Goal: Task Accomplishment & Management: Manage account settings

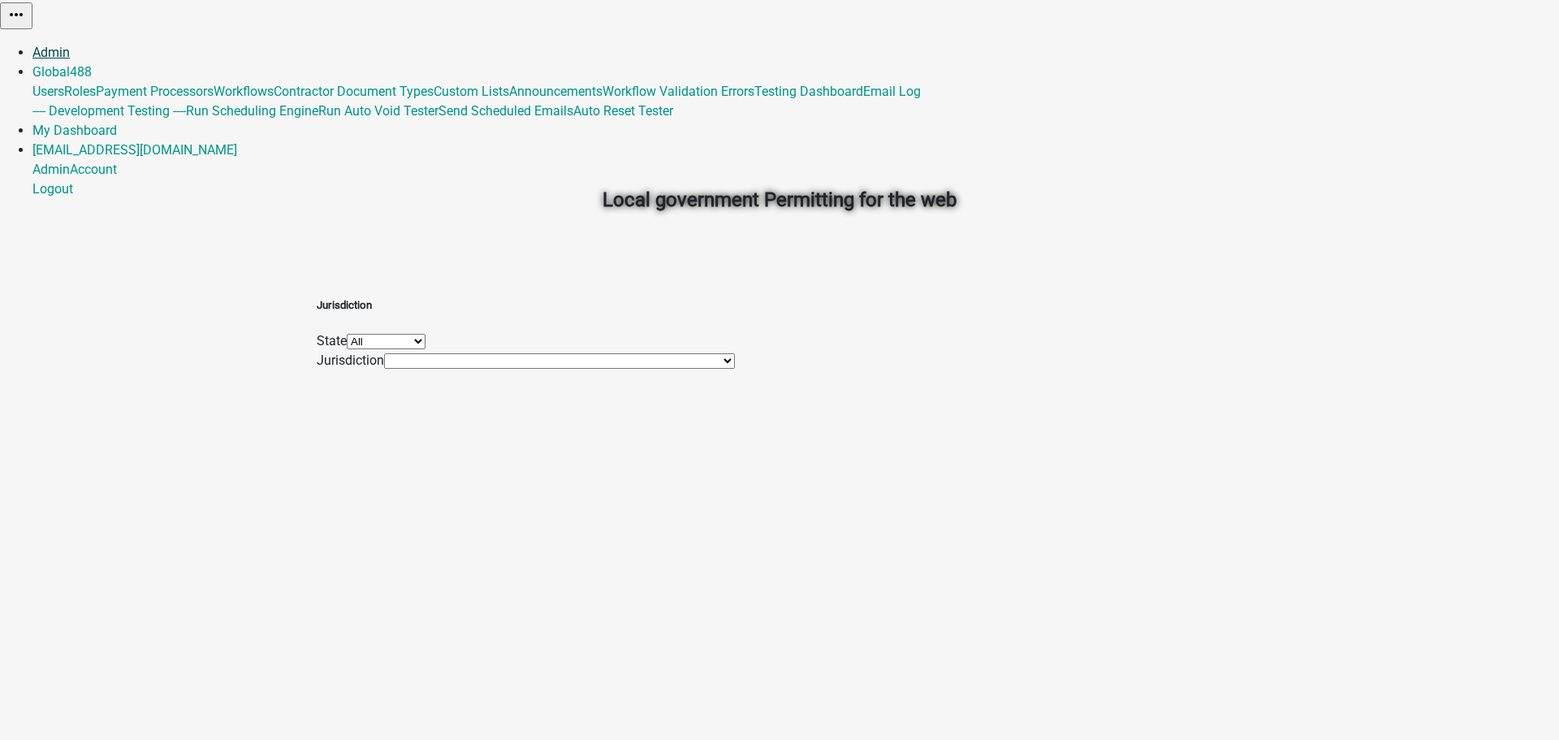
click at [70, 45] on link "Admin" at bounding box center [50, 52] width 37 height 15
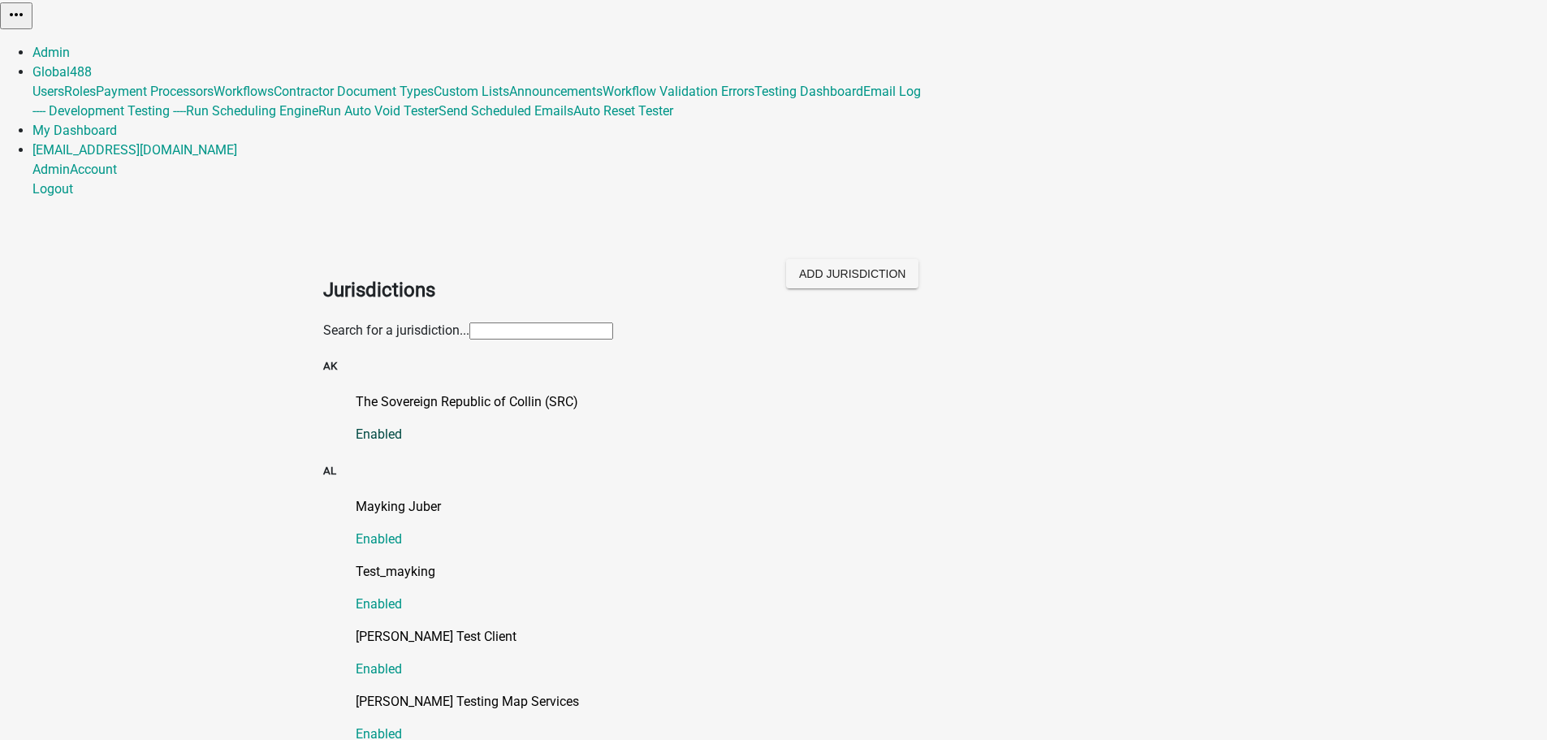
click at [477, 392] on p "The Sovereign Republic of Collin (SRC)" at bounding box center [790, 401] width 869 height 19
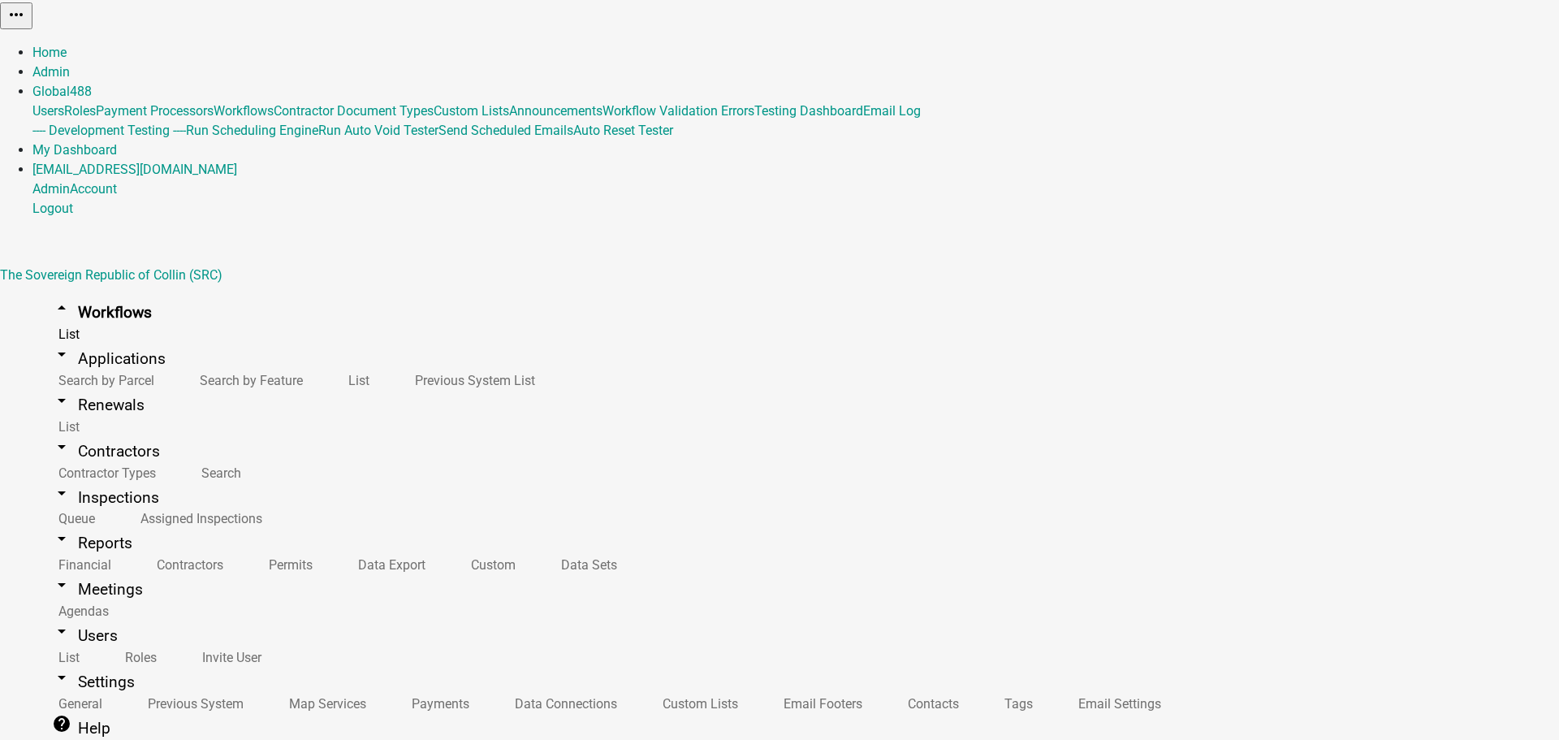
select select "79897ef5-ff32-470f-a3c8-8d023410b5ba"
select select "3"
select select
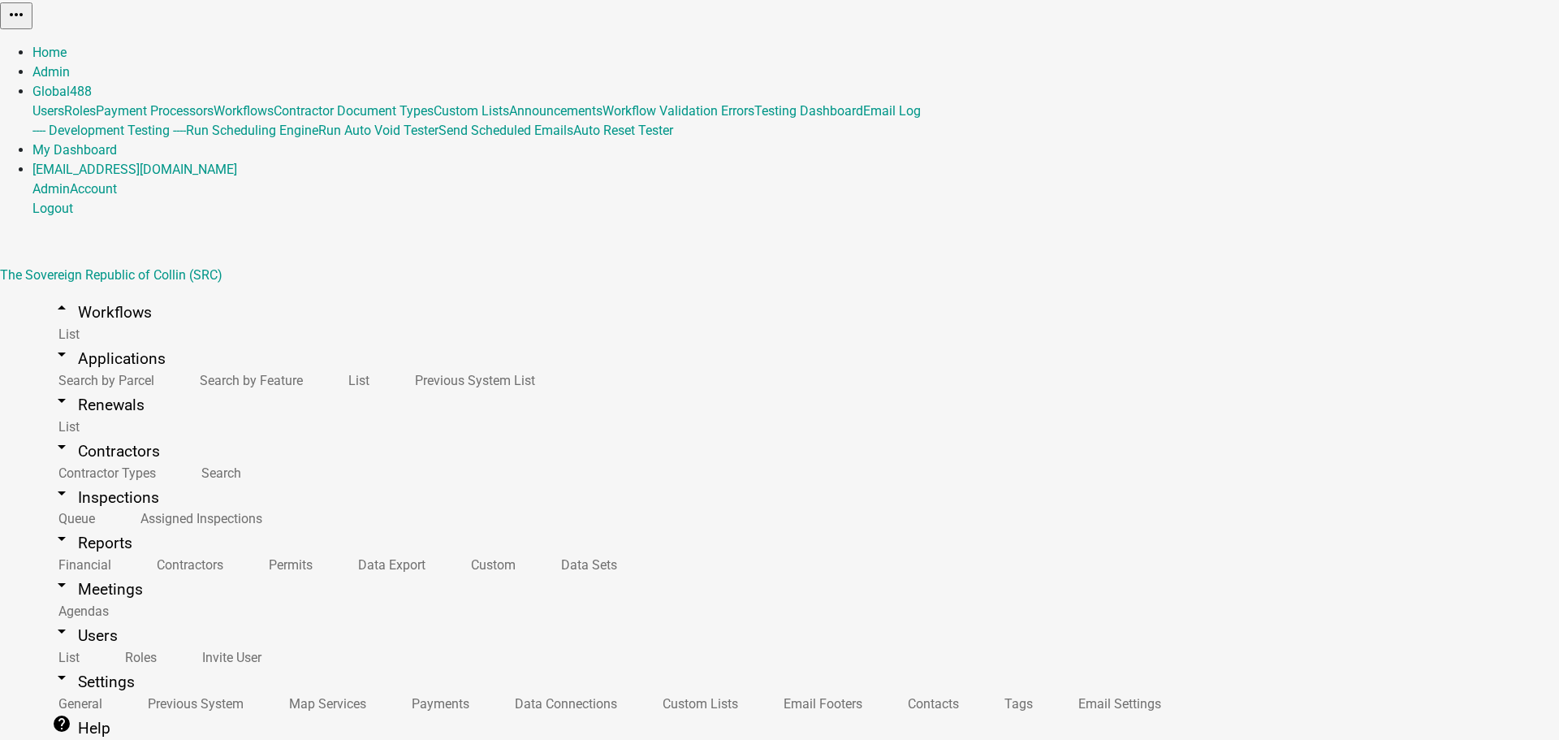
scroll to position [304, 0]
select select "4"
